Goal: Book appointment/travel/reservation

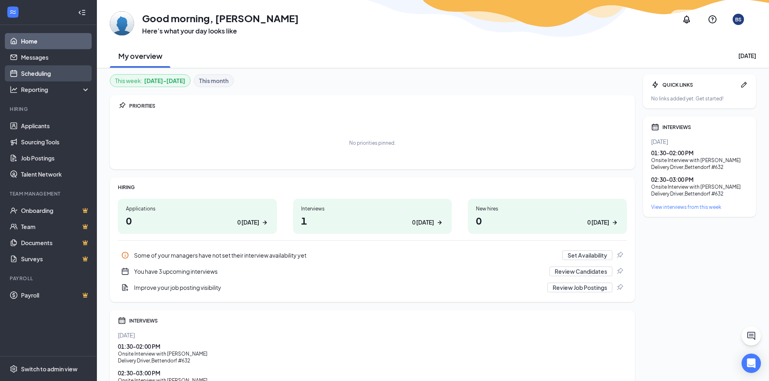
click at [54, 76] on link "Scheduling" at bounding box center [55, 73] width 69 height 16
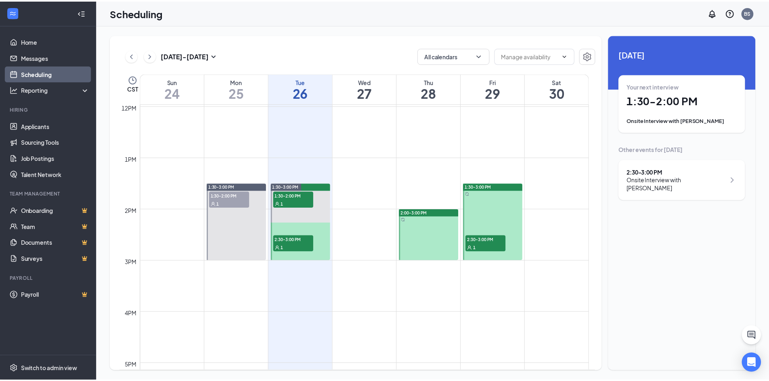
scroll to position [639, 0]
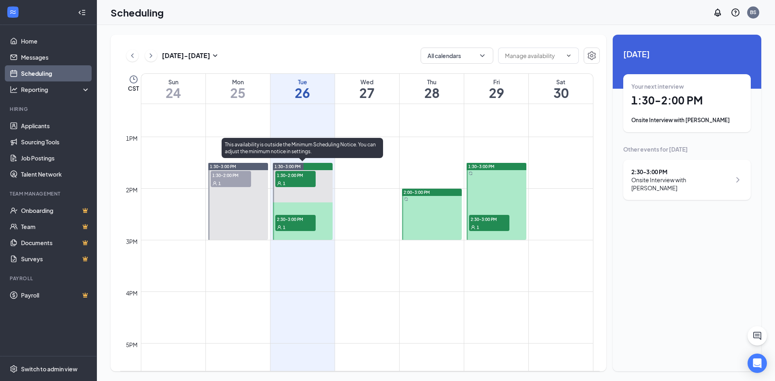
click at [305, 179] on div "1" at bounding box center [295, 183] width 40 height 8
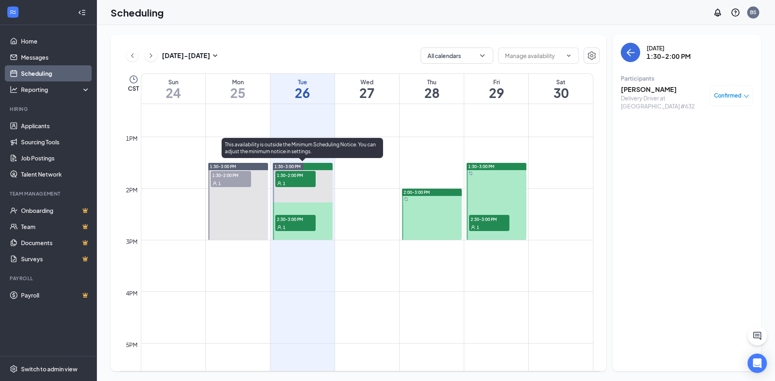
click at [296, 223] on span "2:30-3:00 PM" at bounding box center [295, 219] width 40 height 8
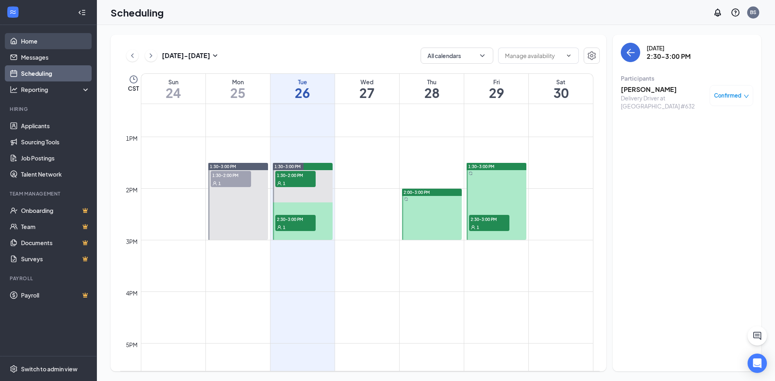
click at [50, 44] on link "Home" at bounding box center [55, 41] width 69 height 16
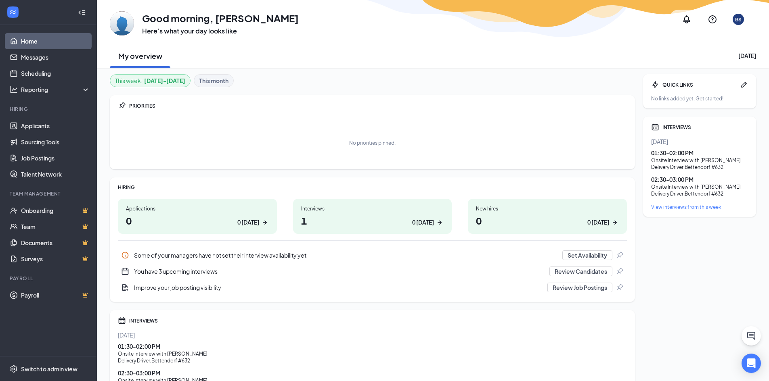
click at [61, 44] on link "Home" at bounding box center [55, 41] width 69 height 16
click at [40, 72] on link "Scheduling" at bounding box center [55, 73] width 69 height 16
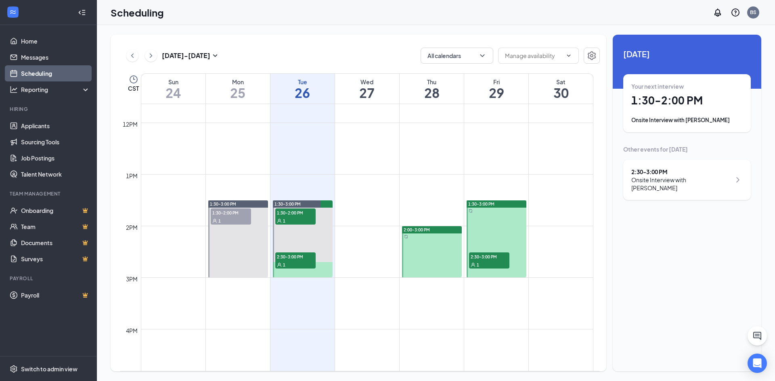
scroll to position [599, 0]
